Goal: Information Seeking & Learning: Find specific fact

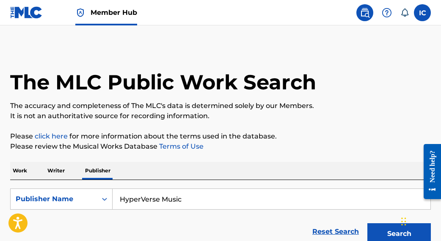
click at [153, 208] on input "HyperVerse Music" at bounding box center [272, 199] width 318 height 20
click at [153, 203] on input "HyperVerse Music" at bounding box center [272, 199] width 318 height 20
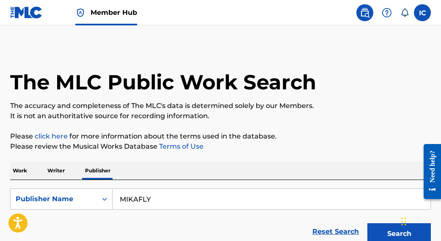
click at [399, 234] on button "Search" at bounding box center [399, 233] width 64 height 21
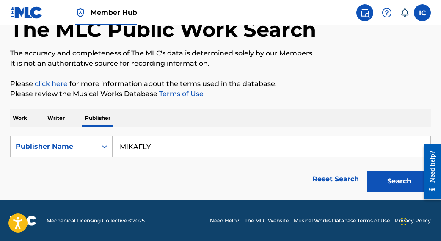
scroll to position [52, 0]
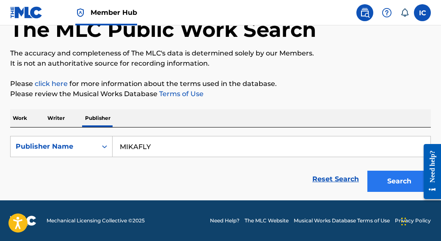
click at [403, 184] on button "Search" at bounding box center [399, 181] width 64 height 21
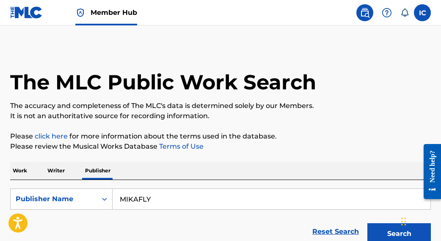
scroll to position [0, 0]
click at [161, 204] on input "MIKAFLY" at bounding box center [272, 199] width 318 height 20
click at [399, 234] on button "Search" at bounding box center [399, 233] width 64 height 21
click at [398, 235] on button "Search" at bounding box center [399, 233] width 64 height 21
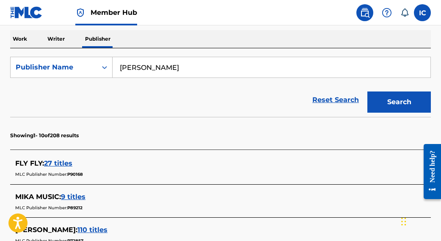
scroll to position [74, 0]
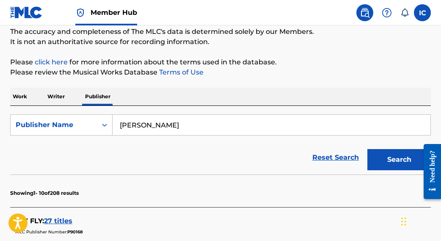
click at [146, 126] on input "[PERSON_NAME]" at bounding box center [272, 125] width 318 height 20
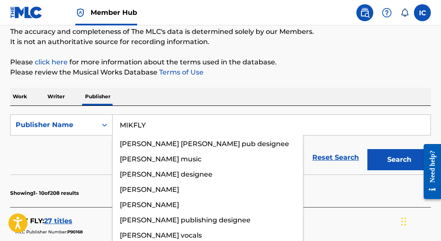
click at [399, 160] on button "Search" at bounding box center [399, 159] width 64 height 21
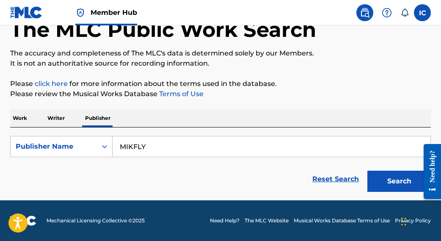
scroll to position [52, 0]
click at [132, 148] on input "MIKFLY" at bounding box center [272, 146] width 318 height 20
type input "MIKAFLY"
click at [399, 181] on button "Search" at bounding box center [399, 181] width 64 height 21
